Goal: Entertainment & Leisure: Consume media (video, audio)

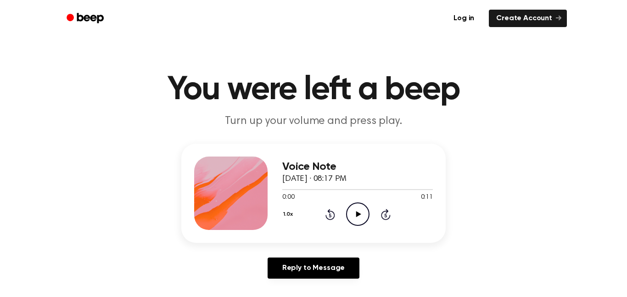
click at [369, 211] on div "1.0x Rewind 5 seconds Play Audio Skip 5 seconds" at bounding box center [357, 213] width 150 height 23
click at [368, 212] on circle at bounding box center [357, 214] width 22 height 22
click at [361, 206] on icon "Play Audio" at bounding box center [357, 213] width 23 height 23
click at [359, 212] on icon "Play Audio" at bounding box center [357, 213] width 23 height 23
click at [365, 207] on icon "Play Audio" at bounding box center [357, 213] width 23 height 23
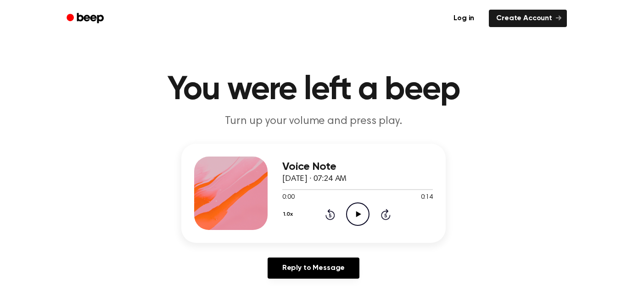
click at [367, 214] on icon "Play Audio" at bounding box center [357, 213] width 23 height 23
